Goal: Information Seeking & Learning: Learn about a topic

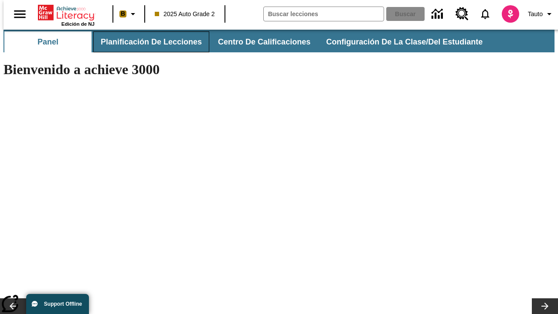
click at [146, 42] on button "Planificación de lecciones" at bounding box center [151, 41] width 116 height 21
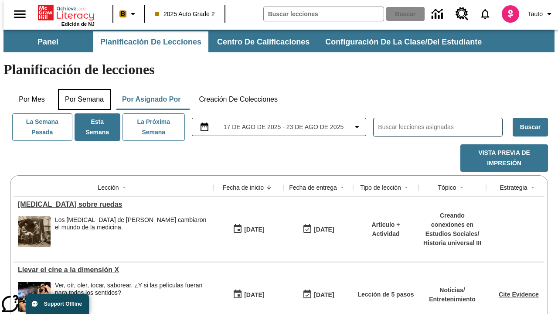
click at [82, 89] on button "Por semana" at bounding box center [84, 99] width 53 height 21
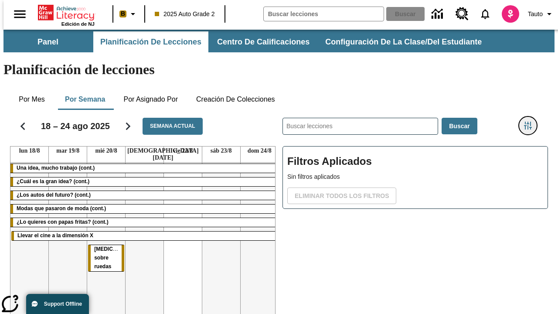
click at [531, 122] on icon "Menú lateral de filtros" at bounding box center [528, 126] width 8 height 8
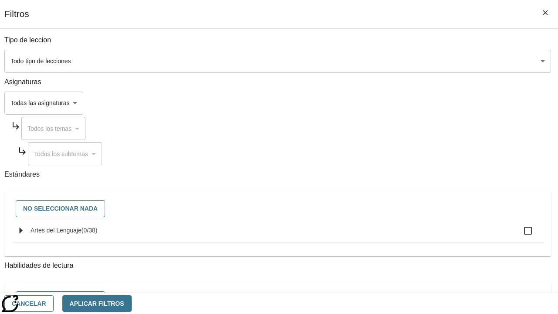
click at [385, 61] on body "[MEDICAL_DATA] al contenido principal Edición de NJ B 2025 Auto Grade 2 Buscar …" at bounding box center [278, 216] width 551 height 373
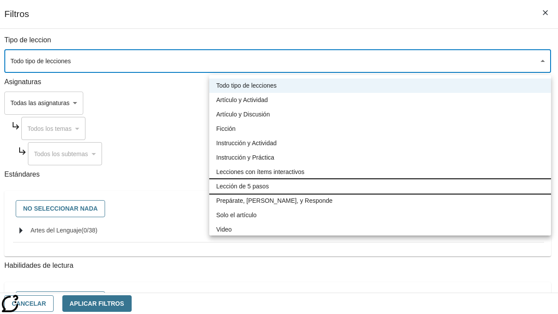
click at [380, 186] on li "Lección de 5 pasos" at bounding box center [380, 186] width 342 height 14
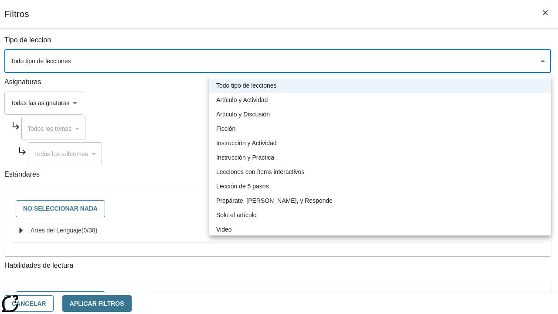
type input "1"
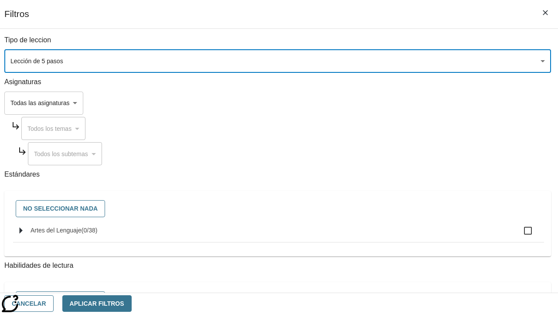
scroll to position [339, 0]
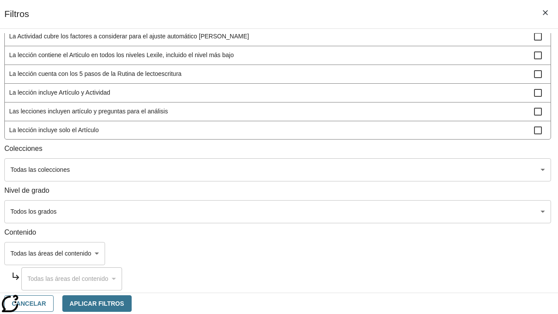
click at [383, 211] on body "[MEDICAL_DATA] al contenido principal Edición de NJ B 2025 Auto Grade 2 Buscar …" at bounding box center [278, 216] width 551 height 373
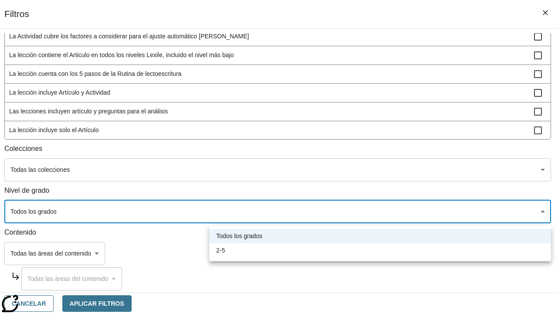
scroll to position [409, 2]
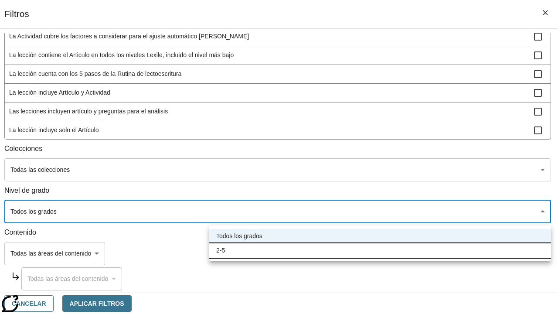
click at [380, 250] on li "2-5" at bounding box center [380, 250] width 342 height 14
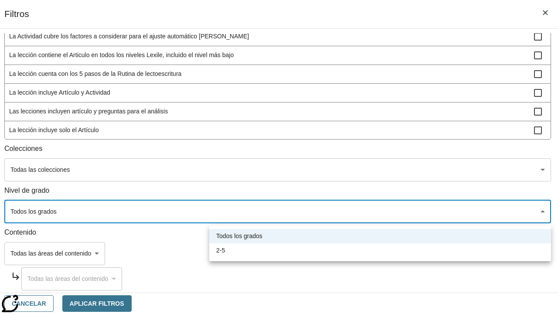
type input "1"
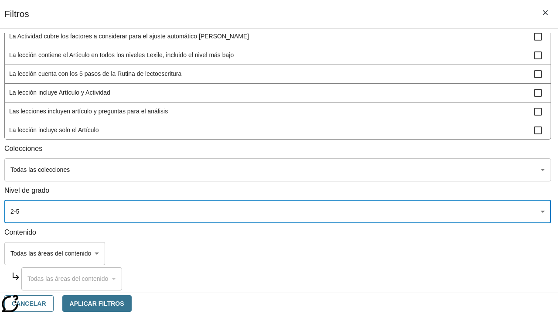
scroll to position [20, 0]
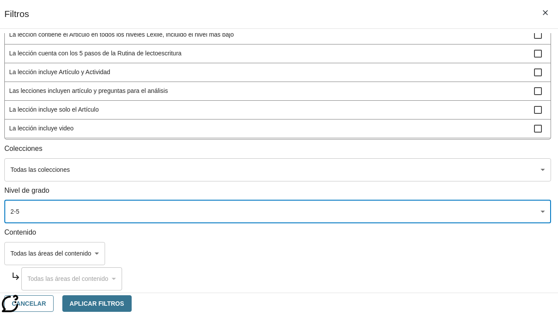
click at [384, 133] on span "La lección incluye video" at bounding box center [271, 128] width 525 height 9
checkbox input "true"
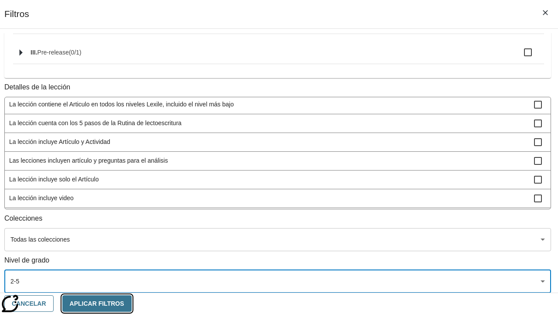
click at [132, 303] on button "Aplicar Filtros" at bounding box center [96, 303] width 69 height 17
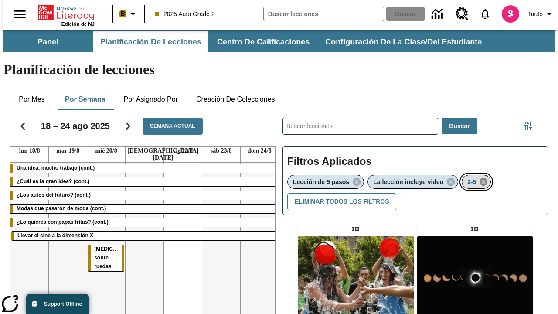
click at [485, 177] on icon "Eliminar 2-5 el ítem seleccionado del filtro" at bounding box center [484, 182] width 10 height 10
click at [531, 122] on icon "Menú lateral de filtros" at bounding box center [528, 126] width 8 height 8
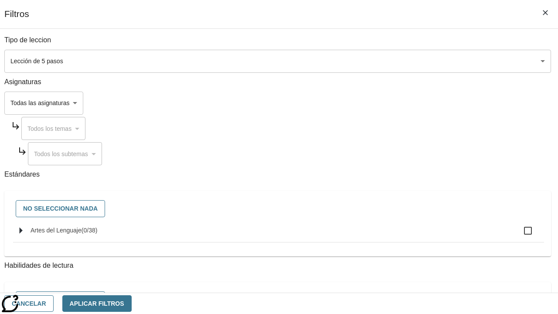
click at [98, 234] on span "Artes del Lenguaje" at bounding box center [90, 230] width 16 height 7
click at [519, 235] on input "Artes del Lenguaje ( 0 / 38 )" at bounding box center [528, 231] width 18 height 18
checkbox input "true"
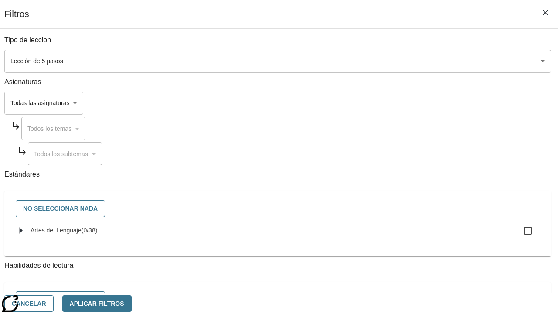
checkbox input "true"
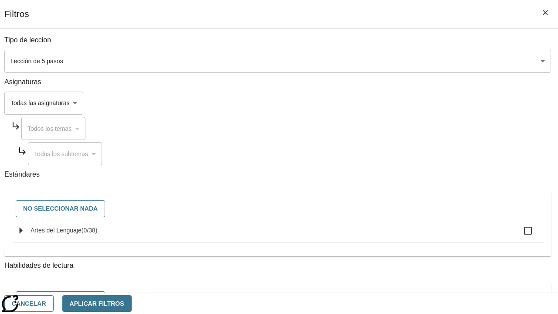
checkbox input "true"
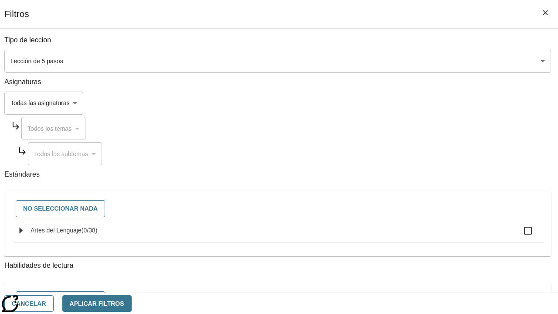
checkbox input "true"
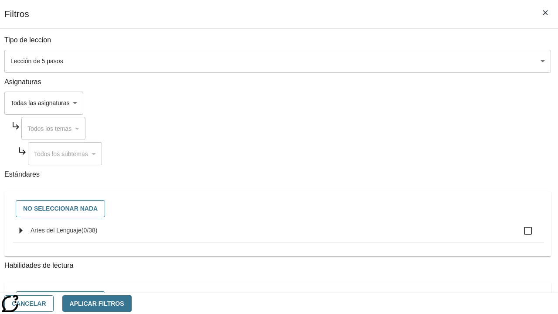
checkbox input "true"
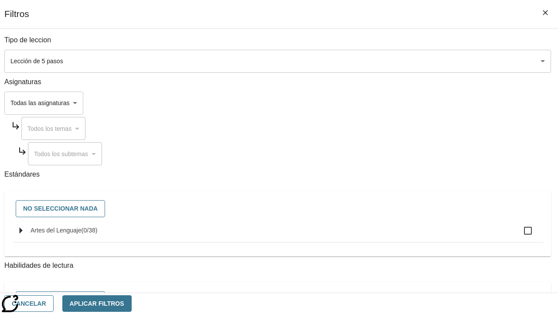
checkbox input "true"
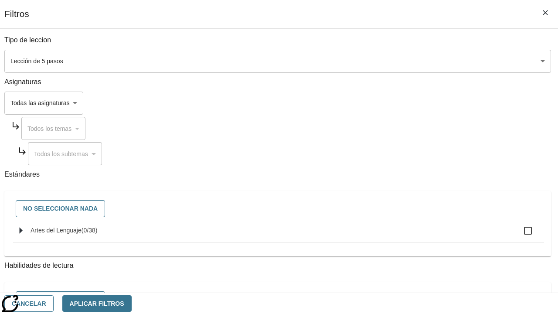
checkbox input "true"
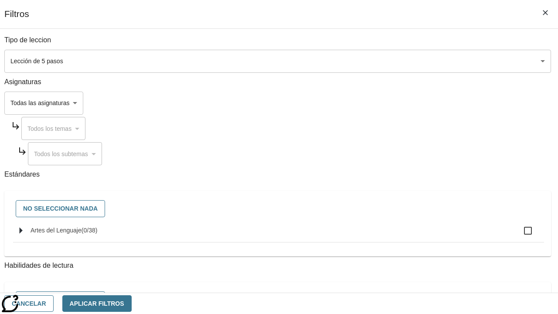
checkbox input "true"
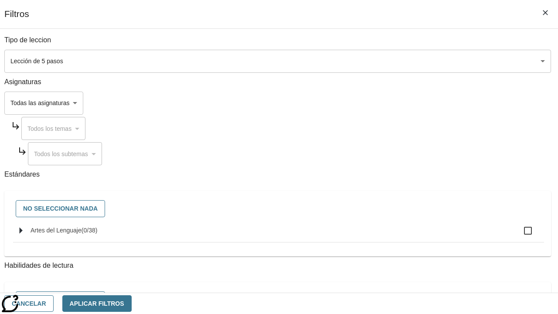
checkbox input "true"
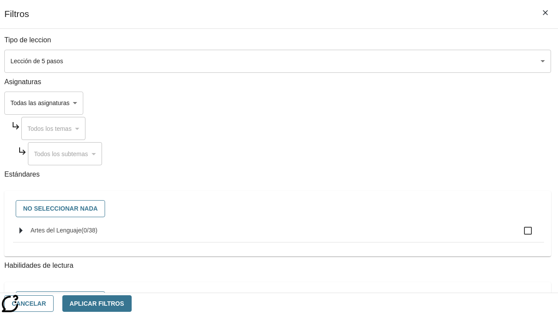
checkbox input "true"
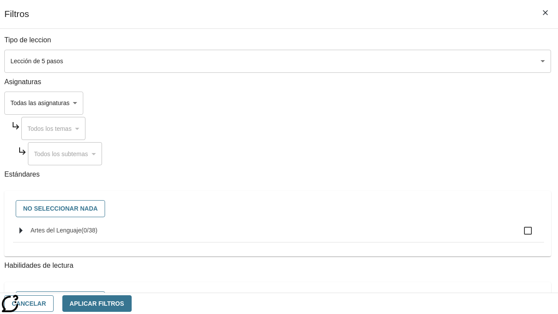
checkbox input "true"
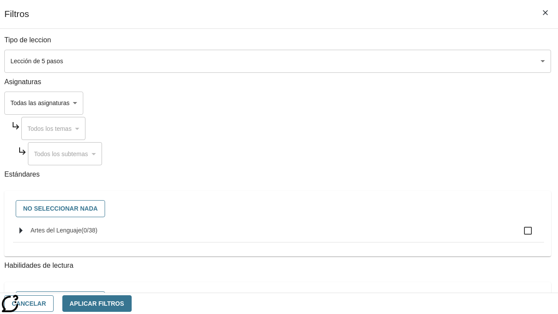
checkbox input "true"
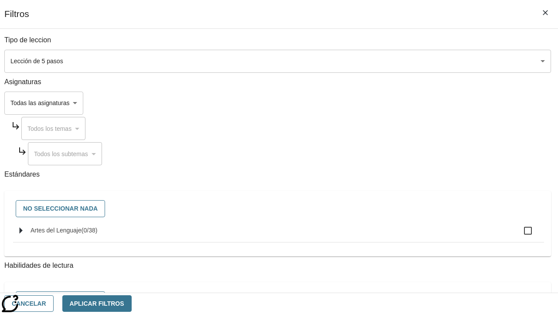
checkbox input "true"
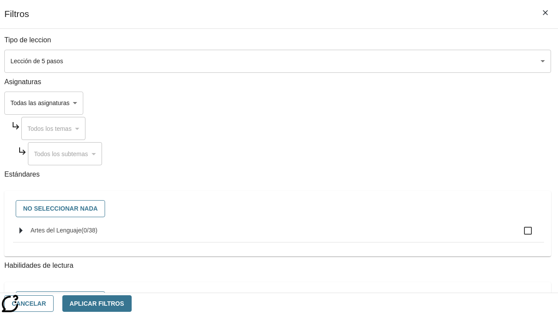
checkbox input "true"
click at [132, 303] on button "Aplicar Filtros" at bounding box center [96, 303] width 69 height 17
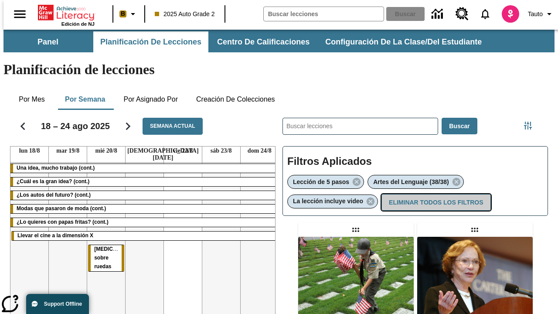
click at [435, 194] on button "Eliminar todos los filtros" at bounding box center [436, 202] width 109 height 17
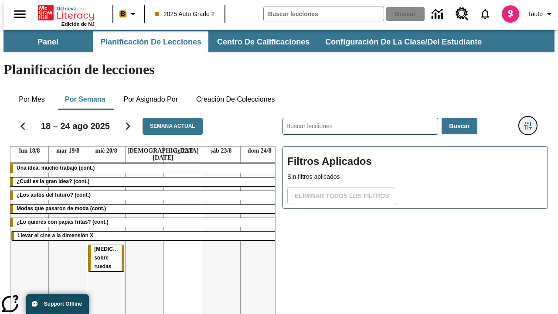
click at [531, 122] on icon "Menú lateral de filtros" at bounding box center [528, 126] width 8 height 8
